Goal: Transaction & Acquisition: Subscribe to service/newsletter

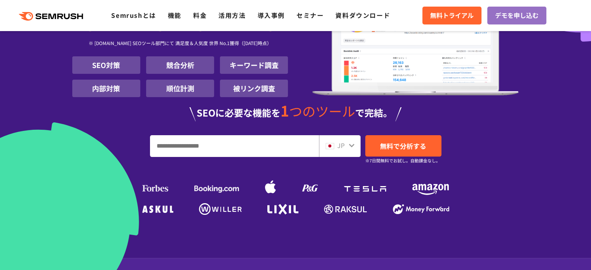
scroll to position [117, 0]
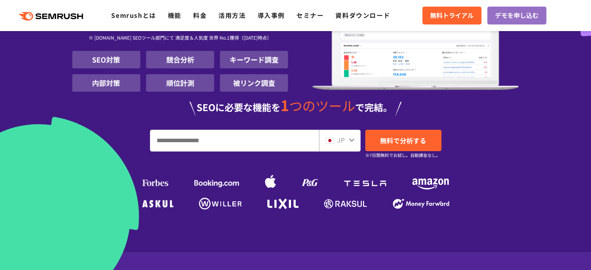
click at [191, 145] on input "URL、キーワードを入力してください" at bounding box center [234, 140] width 168 height 21
type input "*"
paste input "**********"
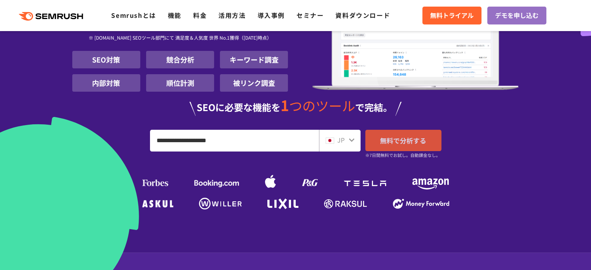
type input "**********"
click at [394, 143] on span "無料で分析する" at bounding box center [403, 141] width 46 height 10
click at [343, 143] on span "JP" at bounding box center [340, 139] width 7 height 9
click at [351, 139] on icon at bounding box center [351, 140] width 6 height 6
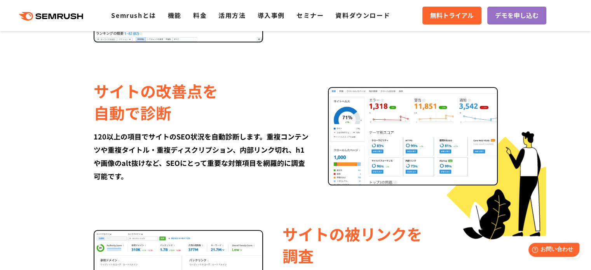
scroll to position [854, 0]
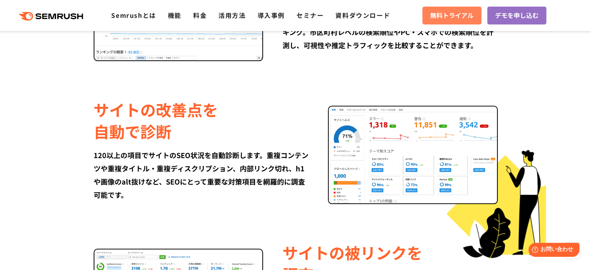
click at [437, 15] on span "無料トライアル" at bounding box center [452, 15] width 44 height 10
click at [64, 66] on section "競合サイトの アクセス解析 Google Analyticsでは見えない競合サイトのセッションや流入元を調査。さらに、競合が上位に表示されているキーワードや、…" at bounding box center [295, 7] width 591 height 679
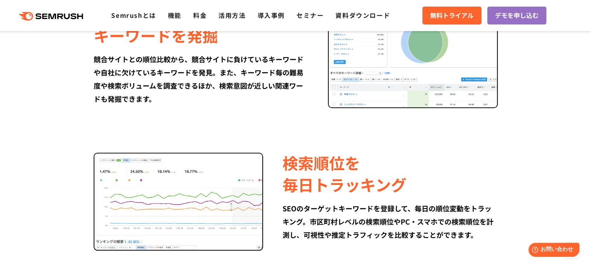
scroll to position [660, 0]
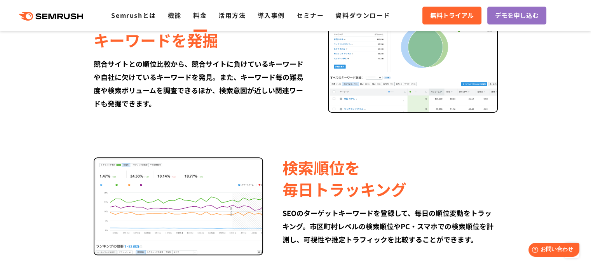
click at [199, 13] on link "料金" at bounding box center [200, 14] width 14 height 9
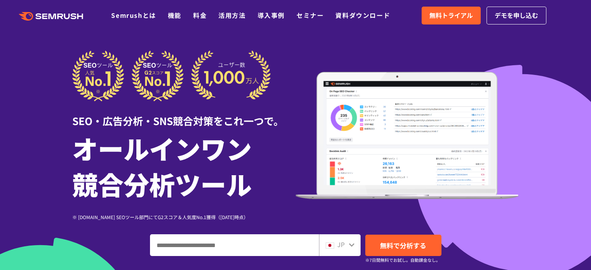
click at [82, 33] on div at bounding box center [295, 216] width 591 height 433
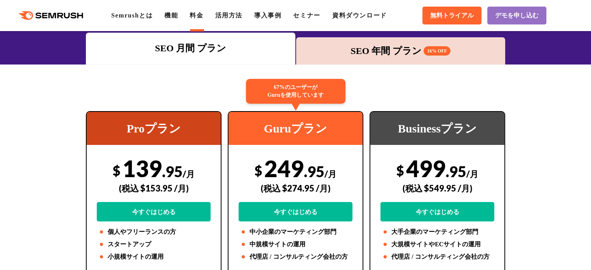
scroll to position [117, 0]
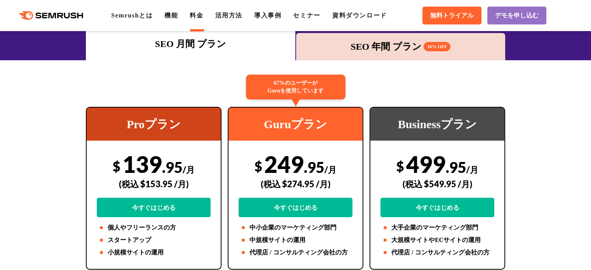
click at [369, 52] on div "SEO 年間 プラン 16% OFF" at bounding box center [401, 47] width 202 height 14
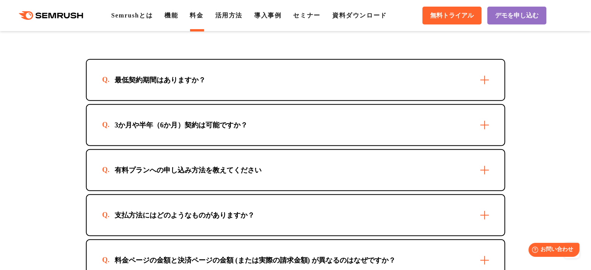
scroll to position [2253, 0]
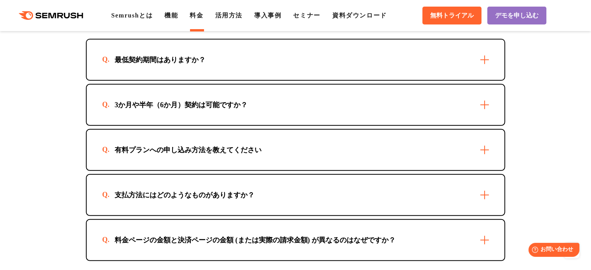
click at [489, 97] on div "3か月や半年（6か月）契約は可能ですか？" at bounding box center [296, 105] width 418 height 40
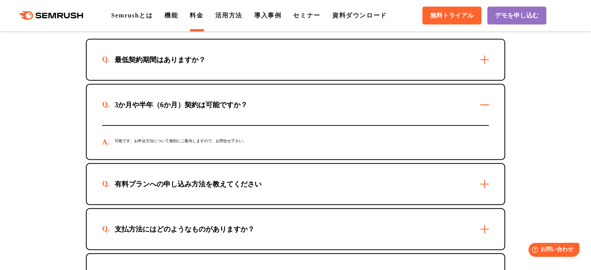
click at [489, 97] on div "3か月や半年（6か月）契約は可能ですか？" at bounding box center [296, 105] width 418 height 40
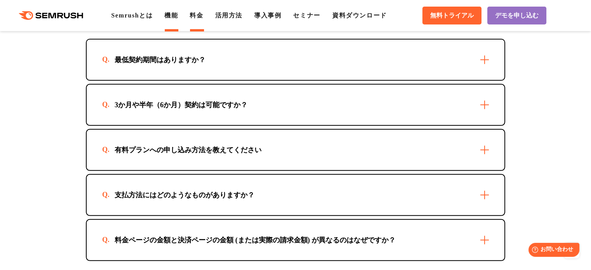
click at [177, 17] on link "機能" at bounding box center [171, 15] width 14 height 7
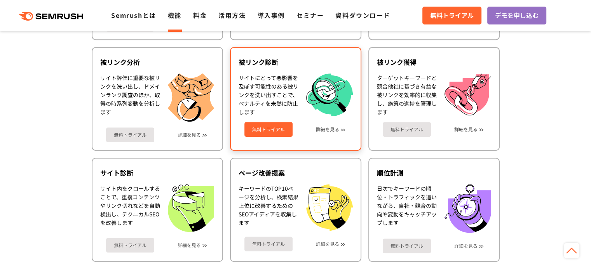
scroll to position [427, 0]
